Goal: Transaction & Acquisition: Purchase product/service

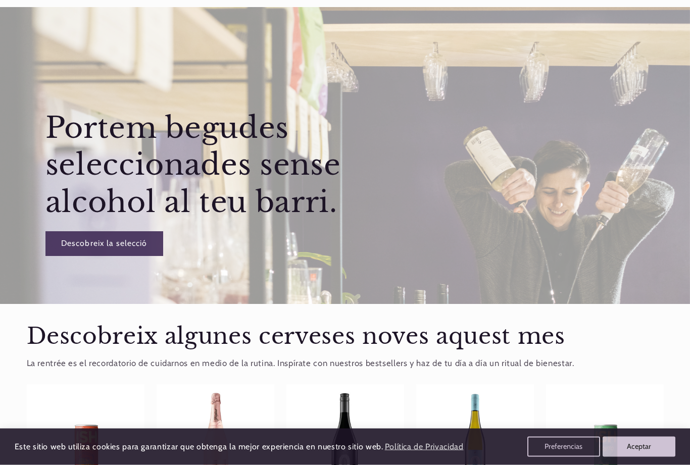
click at [650, 457] on button "Aceptar" at bounding box center [639, 447] width 73 height 20
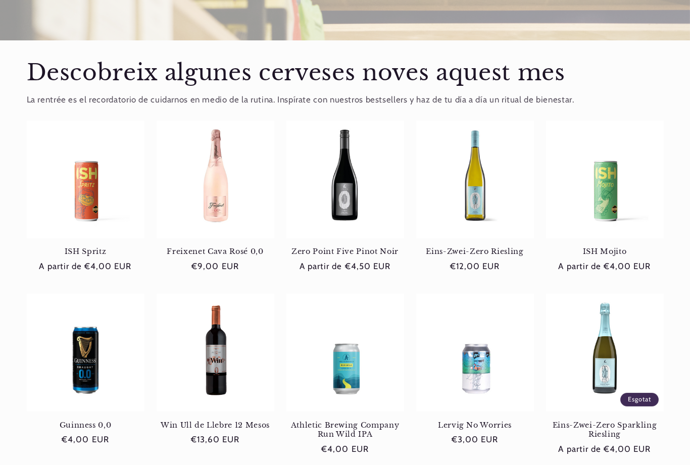
scroll to position [350, 0]
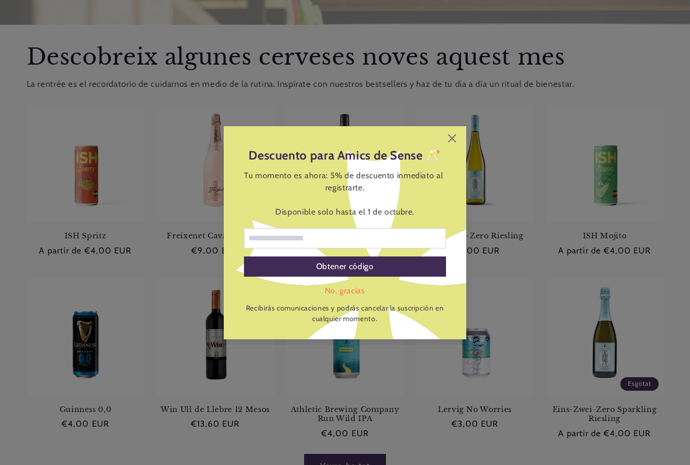
click at [455, 142] on icon at bounding box center [452, 138] width 8 height 8
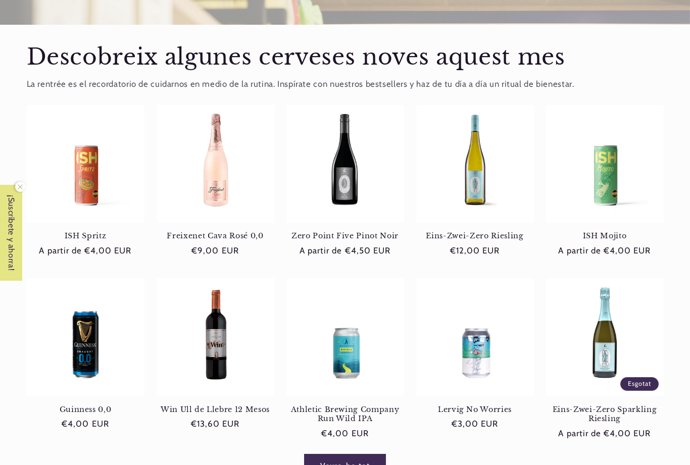
scroll to position [0, 0]
click at [348, 231] on link "Zero Point Five Pinot Noir" at bounding box center [345, 235] width 118 height 9
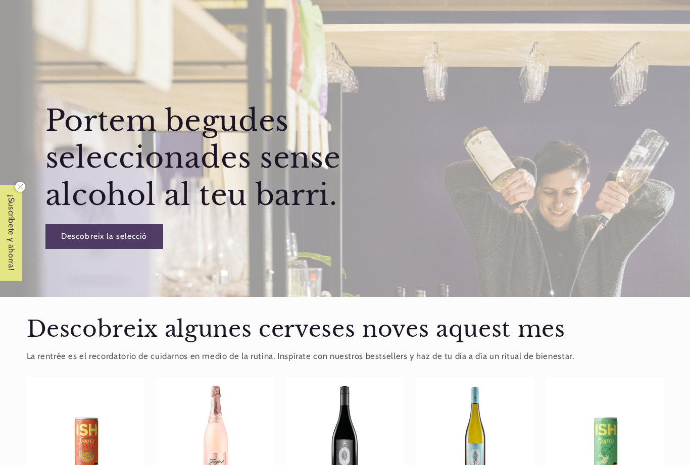
scroll to position [382, 0]
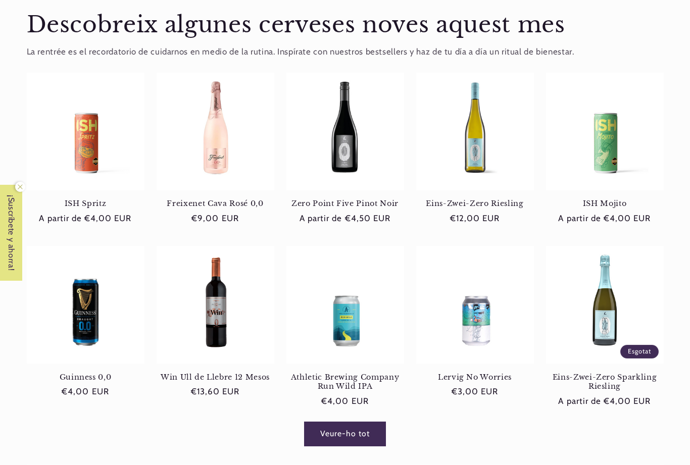
click at [600, 381] on link "Eins-Zwei-Zero Sparkling Riesling" at bounding box center [605, 382] width 118 height 19
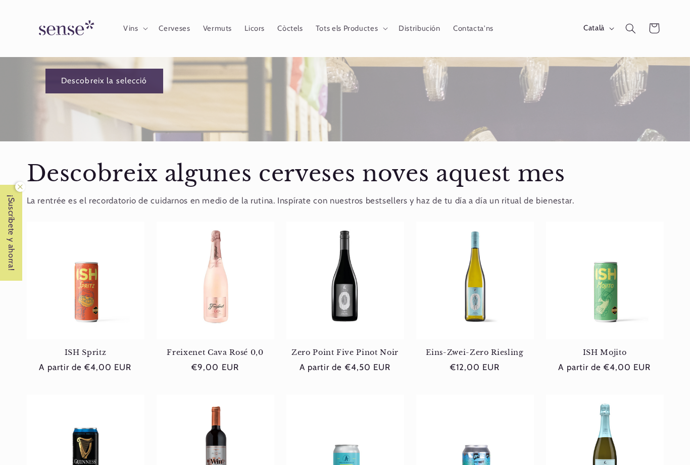
scroll to position [0, 620]
click at [144, 23] on summary "Vins" at bounding box center [134, 28] width 35 height 22
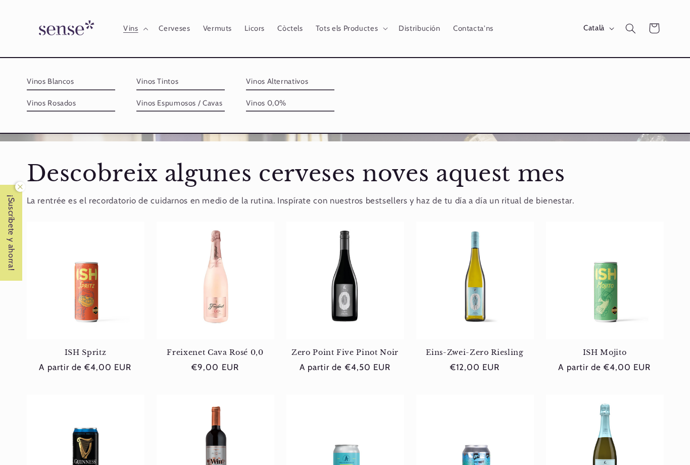
click at [66, 87] on link "Vinos Blancos" at bounding box center [71, 82] width 88 height 16
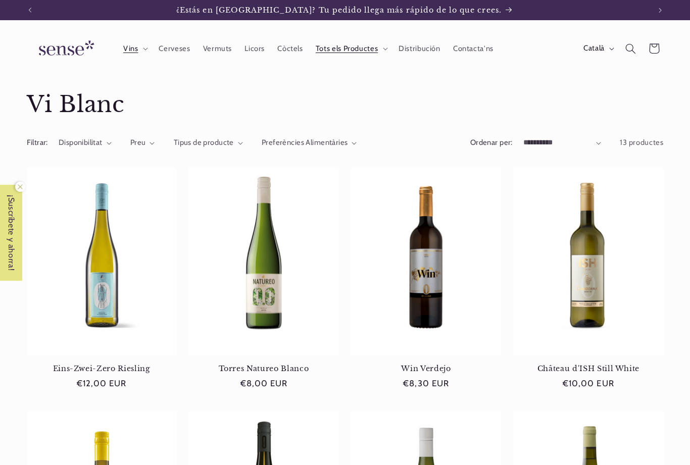
click at [296, 364] on link "Torres Natureo Blanco" at bounding box center [264, 368] width 150 height 9
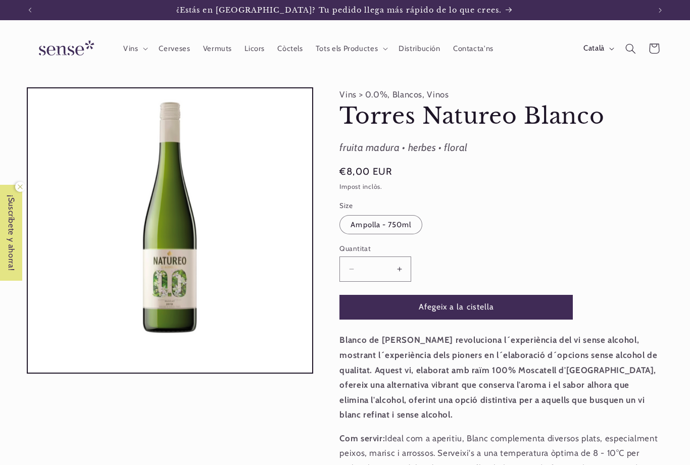
click at [404, 265] on button "Augmentar quantitat per a Torres Natureo Blanco" at bounding box center [399, 269] width 23 height 25
click at [470, 309] on button "Afegeix a la cistella" at bounding box center [455, 307] width 233 height 25
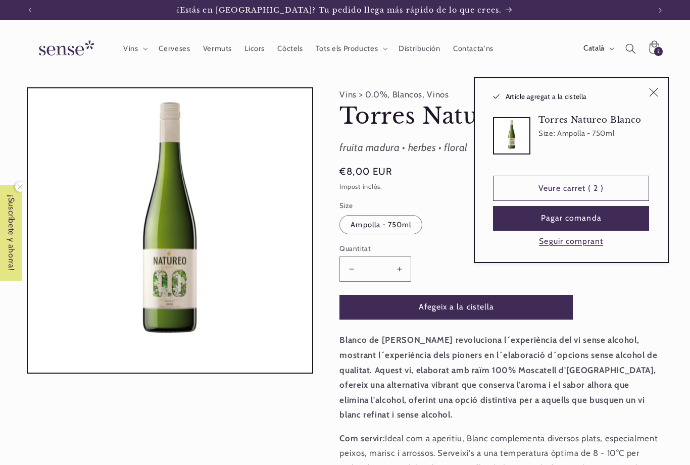
type input "*"
click at [299, 417] on div "Anar directament a la informació del producte Obrir element multimèdia 1 en una…" at bounding box center [170, 325] width 286 height 476
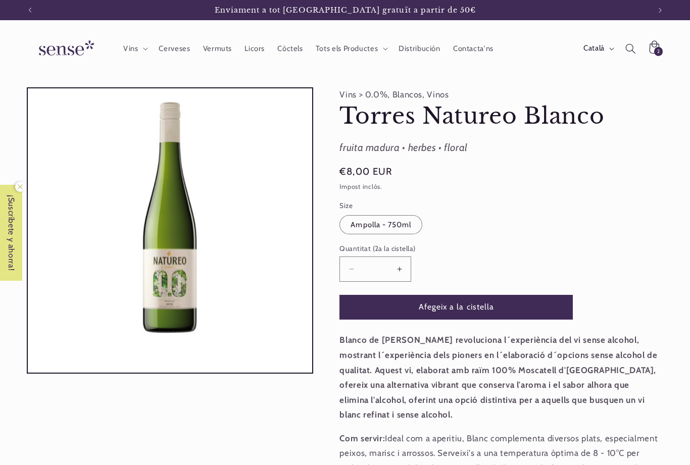
click at [148, 49] on icon at bounding box center [145, 48] width 5 height 3
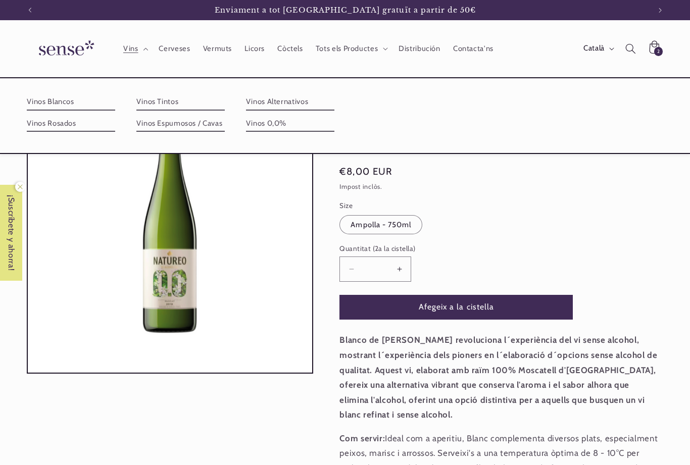
click at [78, 106] on link "Vinos Blancos" at bounding box center [71, 102] width 88 height 16
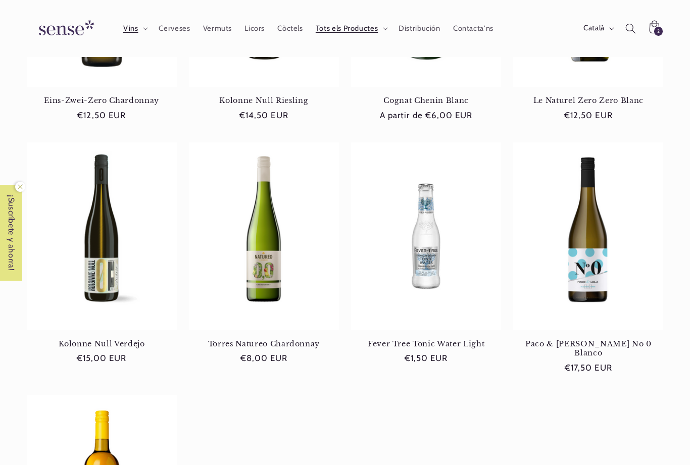
scroll to position [511, 0]
click at [289, 340] on link "Torres Natureo Chardonnay" at bounding box center [264, 344] width 150 height 9
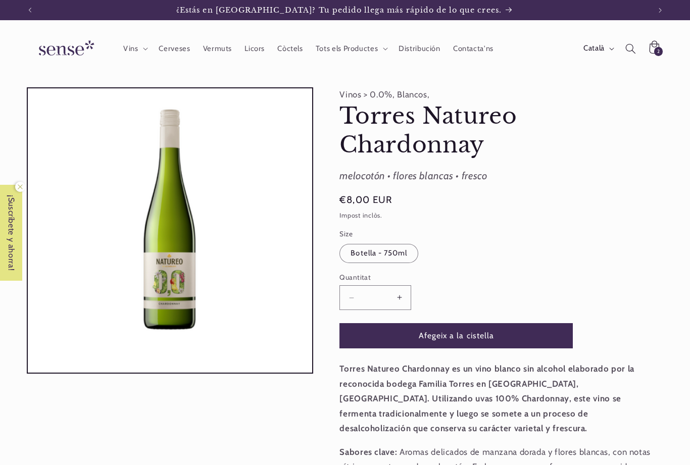
click at [456, 334] on button "Afegeix a la cistella" at bounding box center [455, 335] width 233 height 25
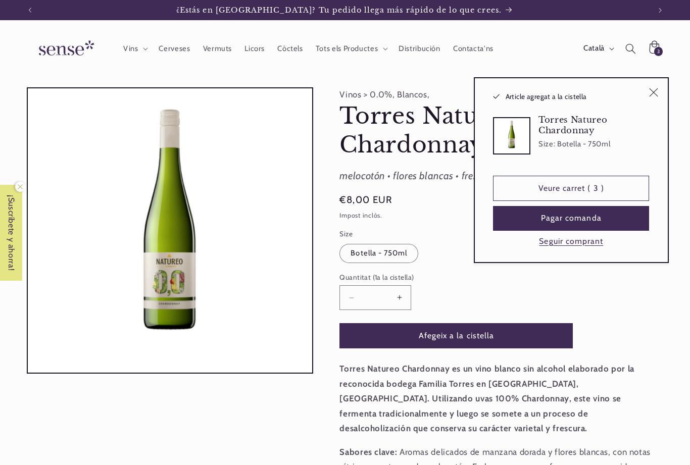
click at [133, 50] on span "Vins" at bounding box center [130, 49] width 15 height 10
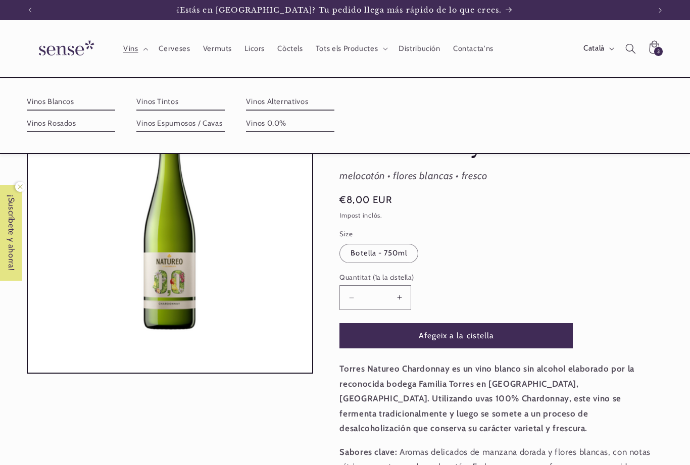
click at [115, 116] on link "Vinos Rosados" at bounding box center [71, 124] width 88 height 16
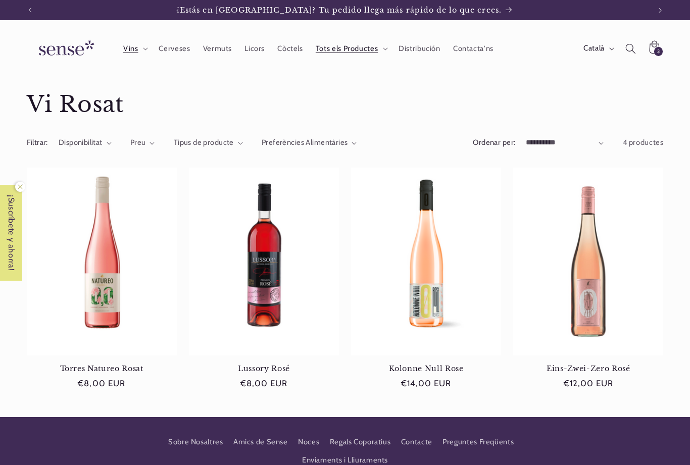
click at [109, 364] on link "Torres Natureo Rosat" at bounding box center [102, 368] width 150 height 9
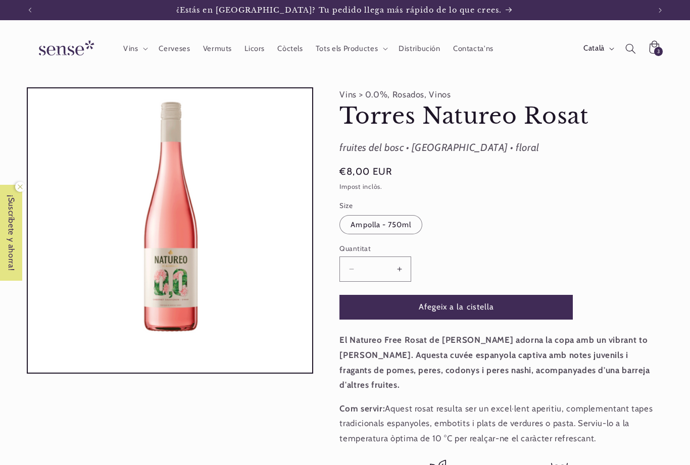
click at [458, 306] on button "Afegeix a la cistella" at bounding box center [455, 307] width 233 height 25
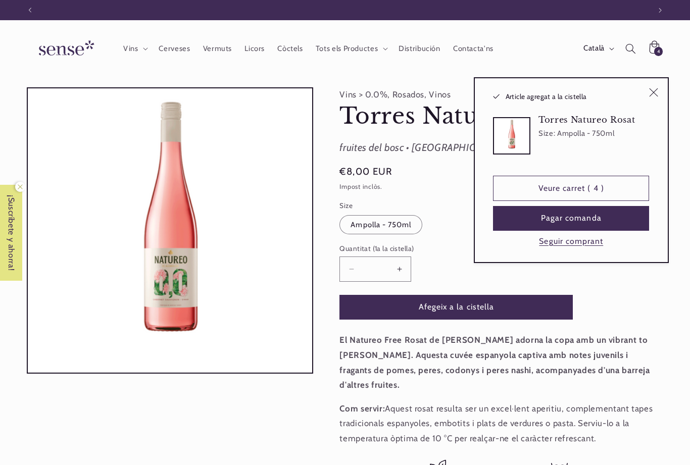
scroll to position [0, 620]
click at [139, 54] on summary "Vins" at bounding box center [134, 48] width 35 height 22
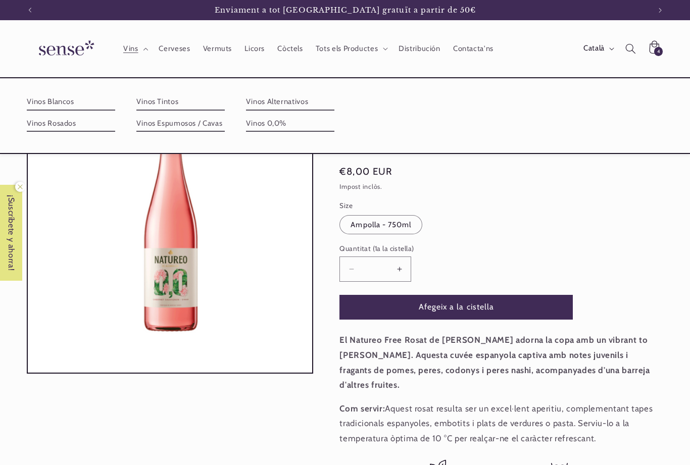
click at [225, 106] on link "Vinos Tintos" at bounding box center [180, 102] width 88 height 16
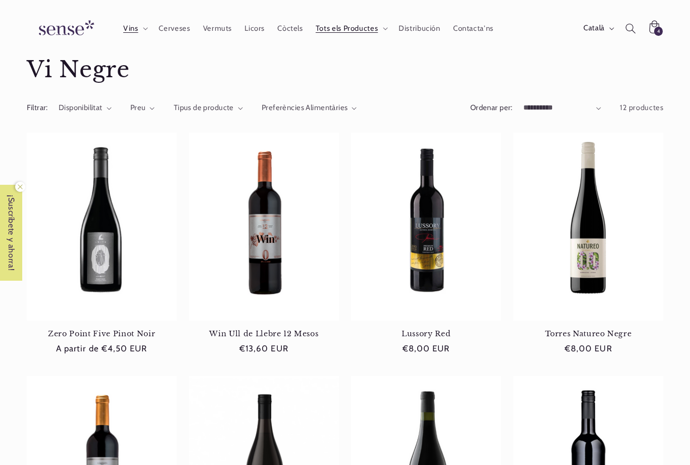
scroll to position [34, 0]
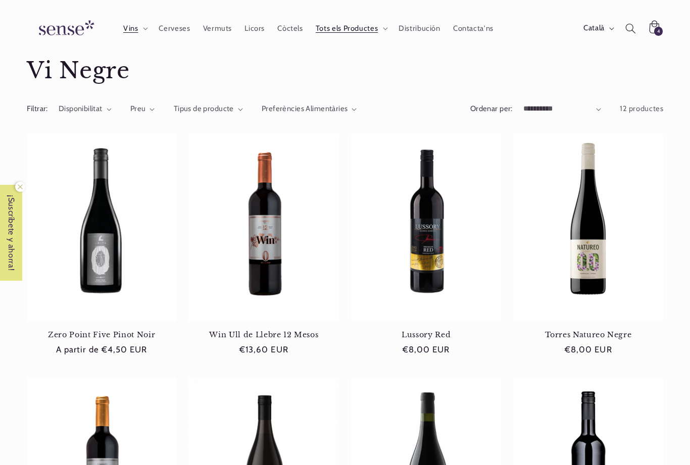
click at [466, 330] on link "Lussory Red" at bounding box center [426, 334] width 150 height 9
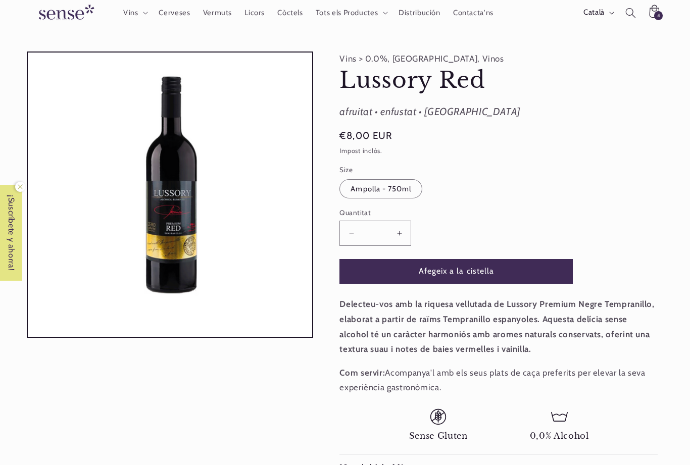
scroll to position [35, 0]
click at [471, 272] on button "Afegeix a la cistella" at bounding box center [455, 272] width 233 height 25
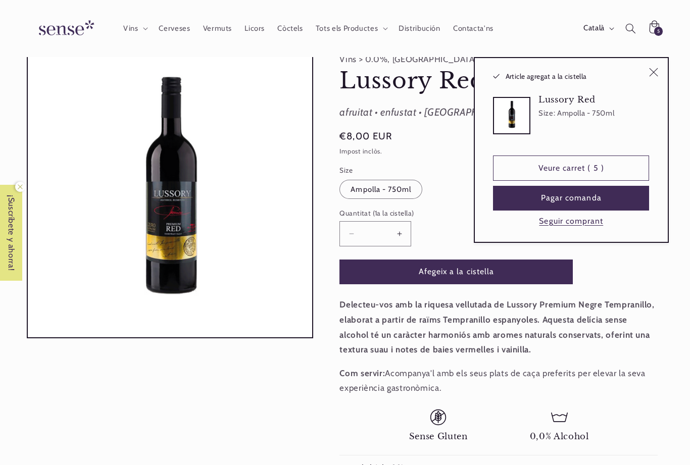
click at [588, 171] on link "Veure carret ( 5 )" at bounding box center [571, 168] width 156 height 25
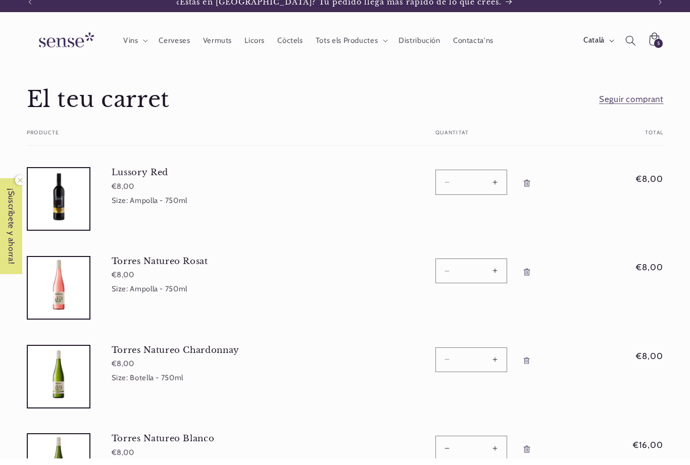
scroll to position [10, 0]
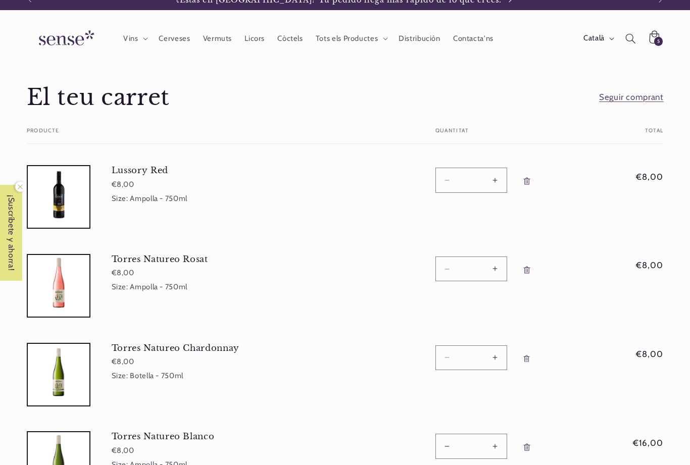
click at [134, 37] on span "Vins" at bounding box center [130, 39] width 15 height 10
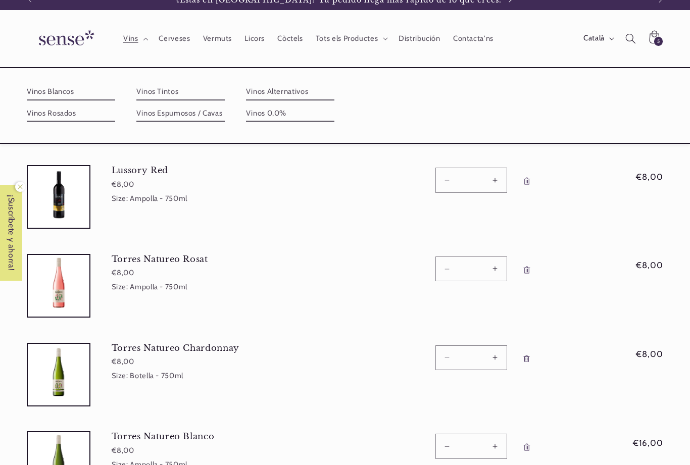
click at [225, 106] on link "Vinos Espumosos / Cavas" at bounding box center [180, 114] width 88 height 16
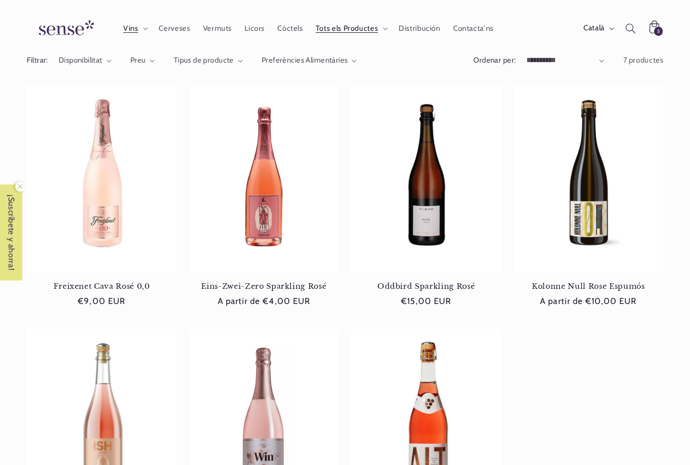
scroll to position [82, 0]
click at [106, 282] on link "Freixenet Cava Rosé 0,0" at bounding box center [102, 286] width 150 height 9
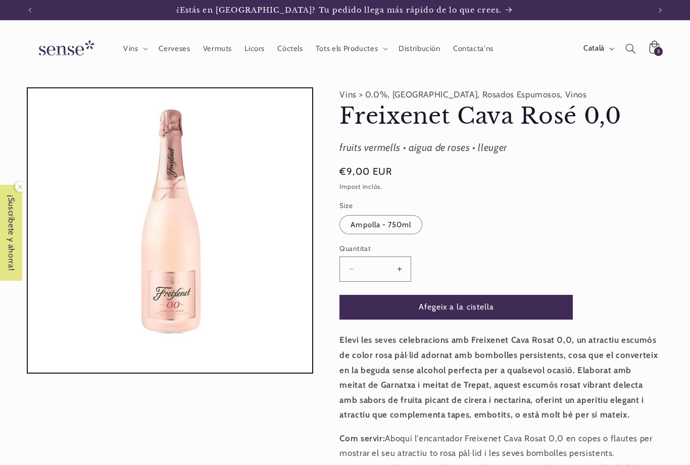
click at [447, 308] on button "Afegeix a la cistella" at bounding box center [455, 307] width 233 height 25
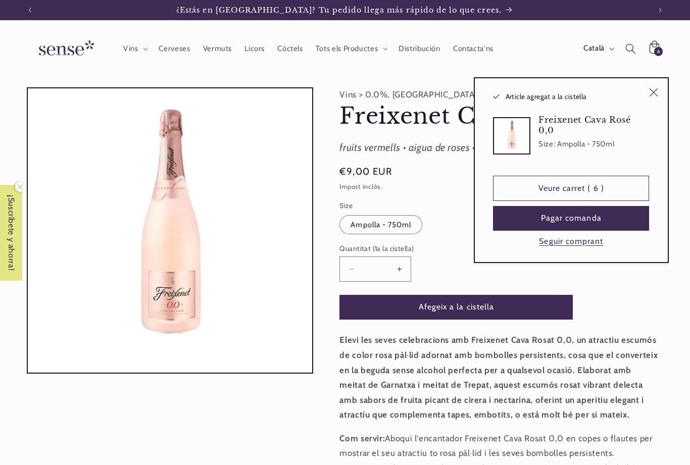
click at [567, 189] on link "Veure carret ( 6 )" at bounding box center [571, 188] width 156 height 25
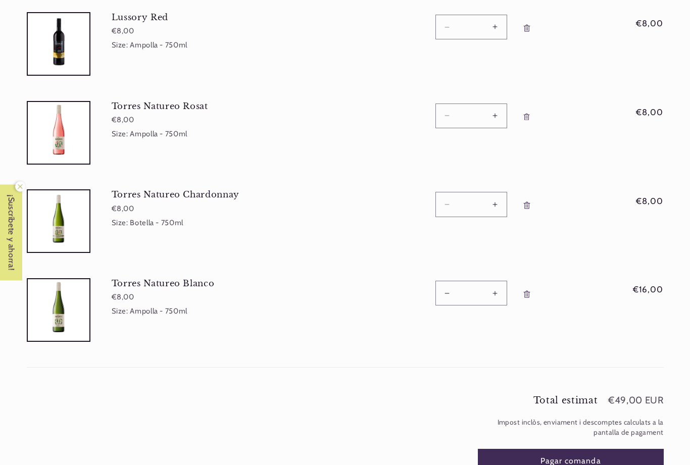
scroll to position [252, 0]
click at [577, 456] on button "Pagar comanda" at bounding box center [571, 461] width 186 height 25
